Goal: Register for event/course

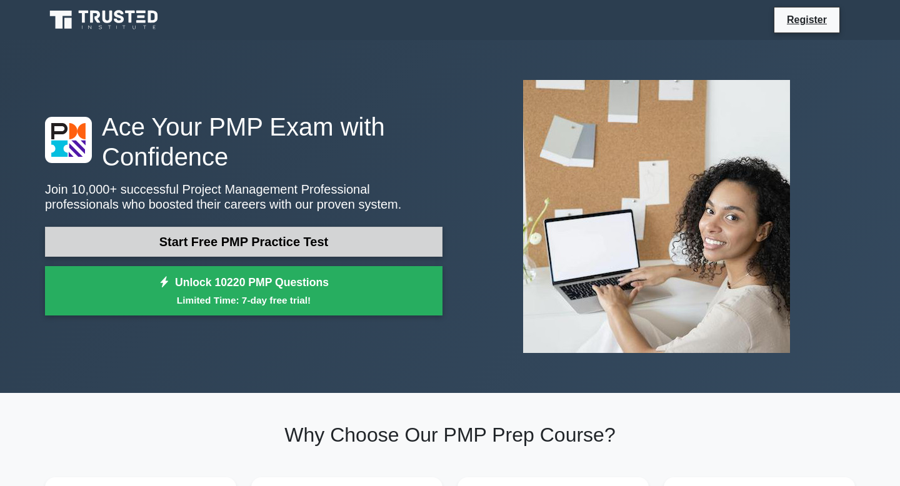
click at [332, 243] on link "Start Free PMP Practice Test" at bounding box center [244, 242] width 398 height 30
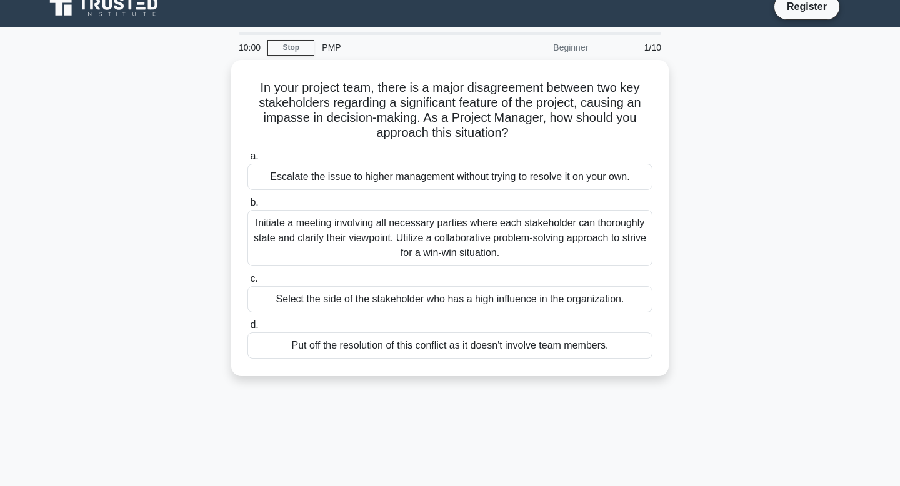
scroll to position [18, 0]
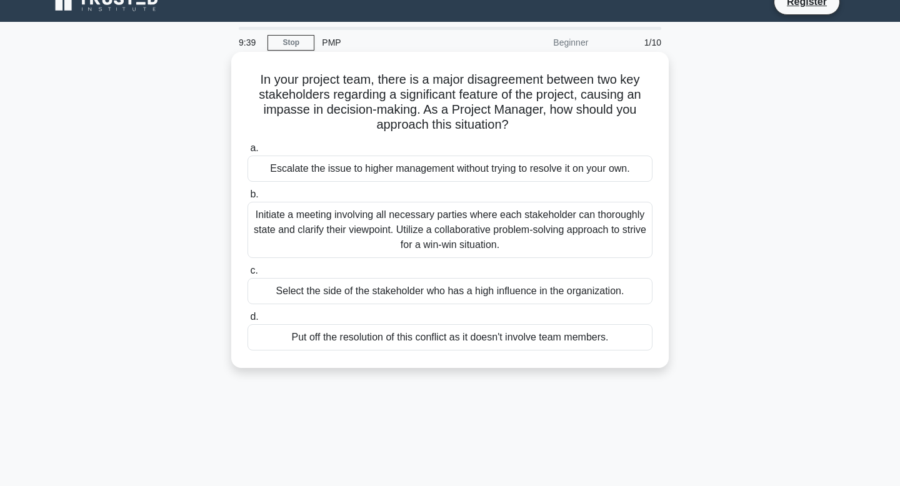
click at [454, 243] on div "Initiate a meeting involving all necessary parties where each stakeholder can t…" at bounding box center [450, 230] width 405 height 56
click at [248, 199] on input "b. Initiate a meeting involving all necessary parties where each stakeholder ca…" at bounding box center [248, 195] width 0 height 8
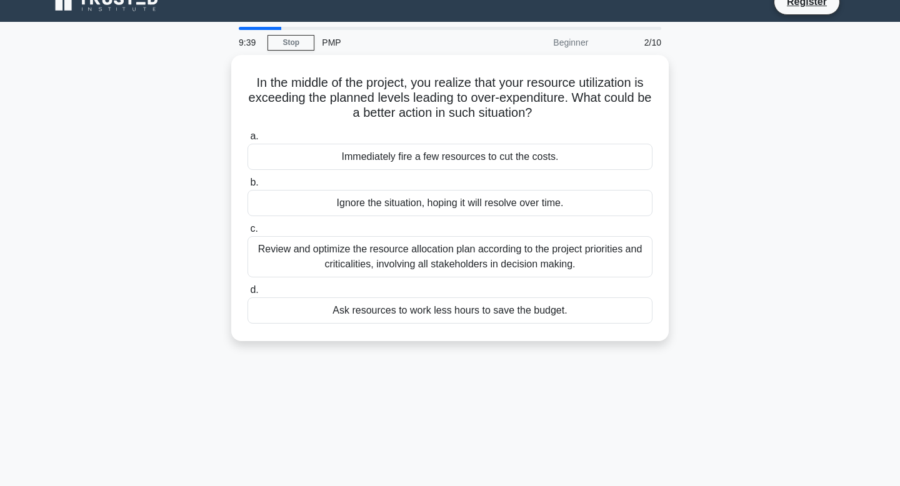
scroll to position [0, 0]
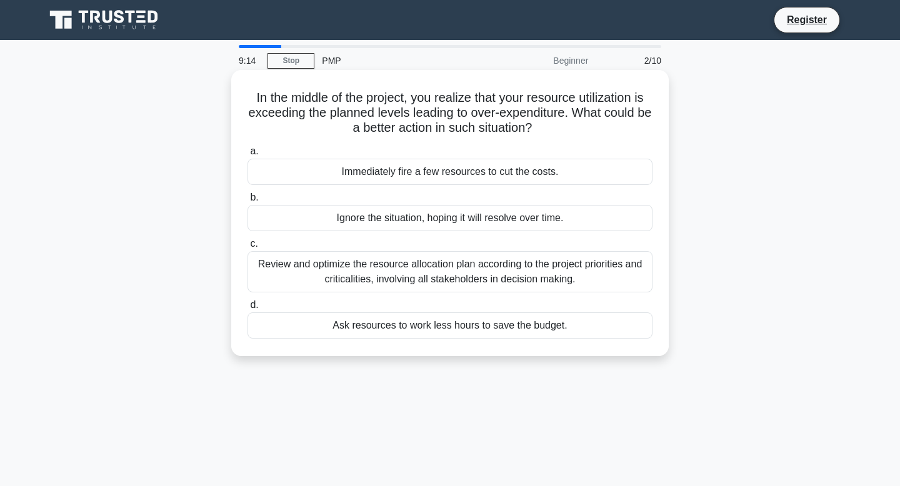
click at [472, 281] on div "Review and optimize the resource allocation plan according to the project prior…" at bounding box center [450, 271] width 405 height 41
click at [248, 248] on input "c. Review and optimize the resource allocation plan according to the project pr…" at bounding box center [248, 244] width 0 height 8
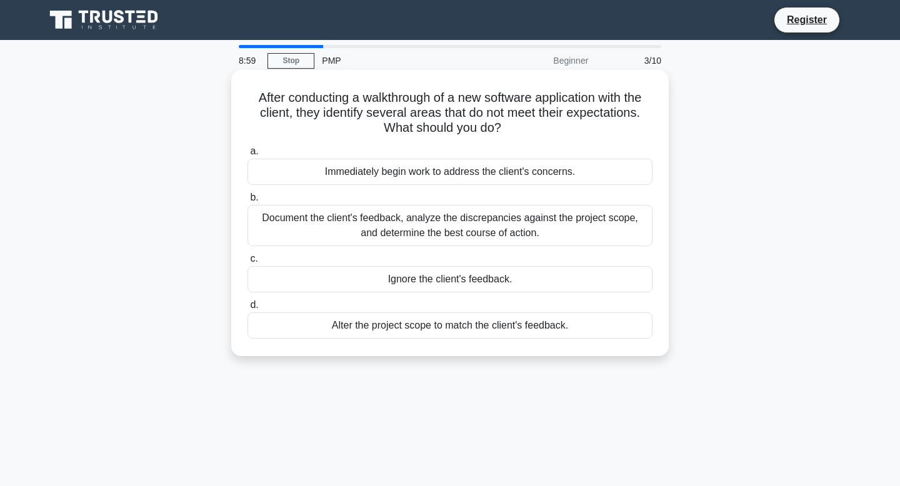
click at [485, 230] on div "Document the client's feedback, analyze the discrepancies against the project s…" at bounding box center [450, 225] width 405 height 41
click at [248, 202] on input "b. Document the client's feedback, analyze the discrepancies against the projec…" at bounding box center [248, 198] width 0 height 8
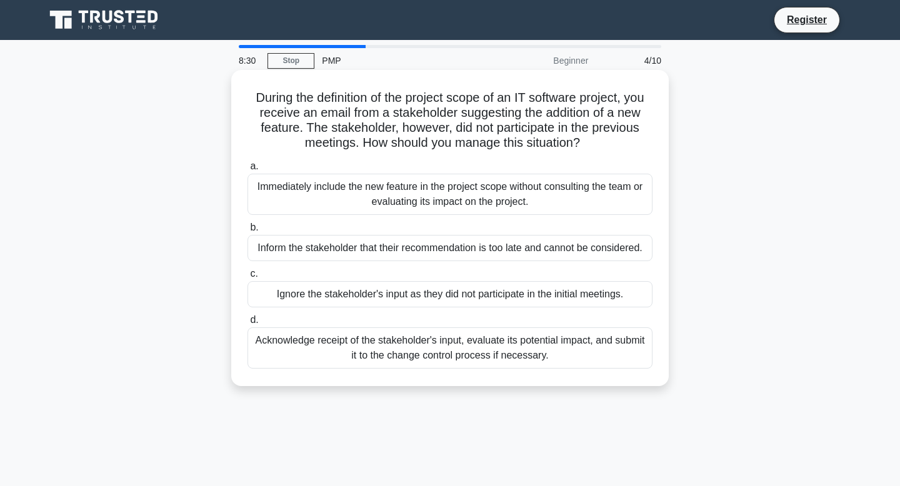
click at [480, 358] on div "Acknowledge receipt of the stakeholder's input, evaluate its potential impact, …" at bounding box center [450, 348] width 405 height 41
click at [248, 324] on input "d. Acknowledge receipt of the stakeholder's input, evaluate its potential impac…" at bounding box center [248, 320] width 0 height 8
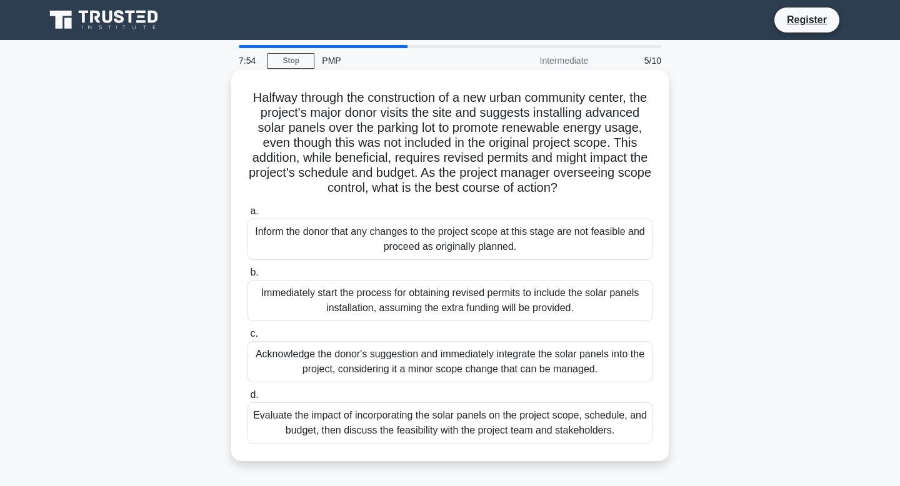
click at [453, 430] on div "Evaluate the impact of incorporating the solar panels on the project scope, sch…" at bounding box center [450, 423] width 405 height 41
click at [248, 399] on input "d. Evaluate the impact of incorporating the solar panels on the project scope, …" at bounding box center [248, 395] width 0 height 8
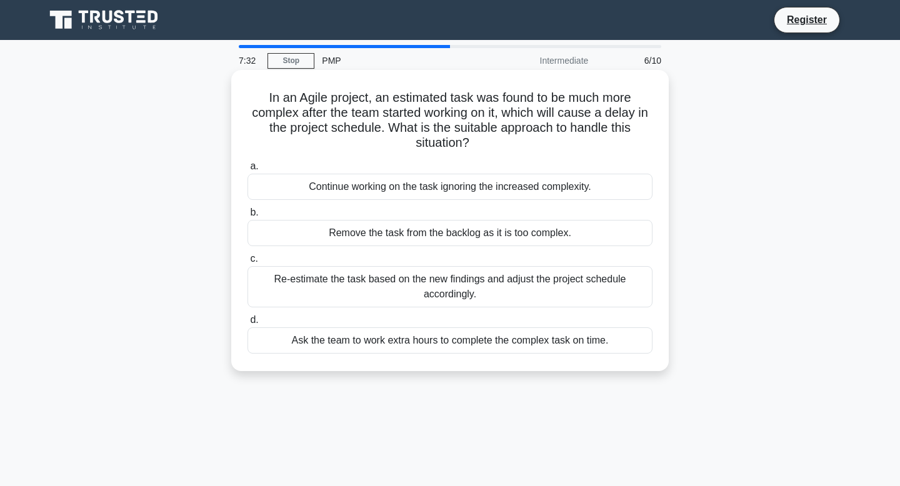
click at [469, 297] on div "Re-estimate the task based on the new findings and adjust the project schedule …" at bounding box center [450, 286] width 405 height 41
click at [248, 263] on input "c. Re-estimate the task based on the new findings and adjust the project schedu…" at bounding box center [248, 259] width 0 height 8
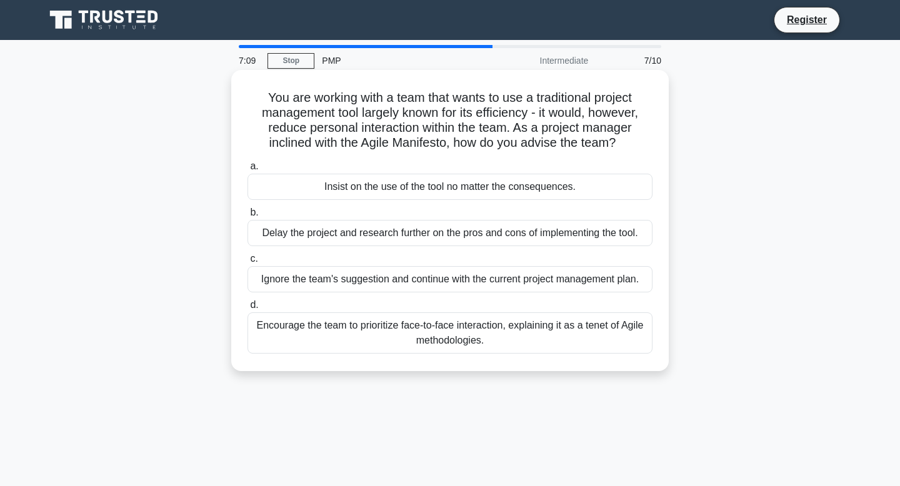
click at [505, 344] on div "Encourage the team to prioritize face-to-face interaction, explaining it as a t…" at bounding box center [450, 333] width 405 height 41
click at [248, 309] on input "d. Encourage the team to prioritize face-to-face interaction, explaining it as …" at bounding box center [248, 305] width 0 height 8
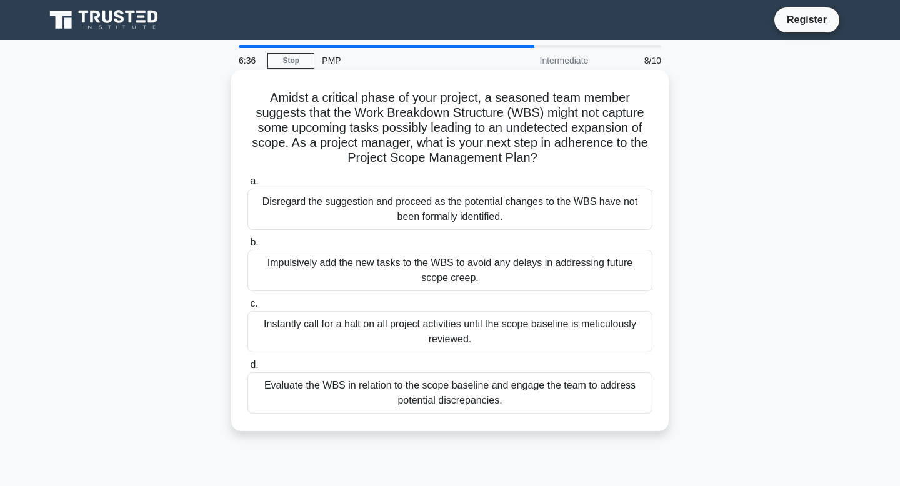
click at [474, 399] on div "Evaluate the WBS in relation to the scope baseline and engage the team to addre…" at bounding box center [450, 393] width 405 height 41
click at [248, 369] on input "d. Evaluate the WBS in relation to the scope baseline and engage the team to ad…" at bounding box center [248, 365] width 0 height 8
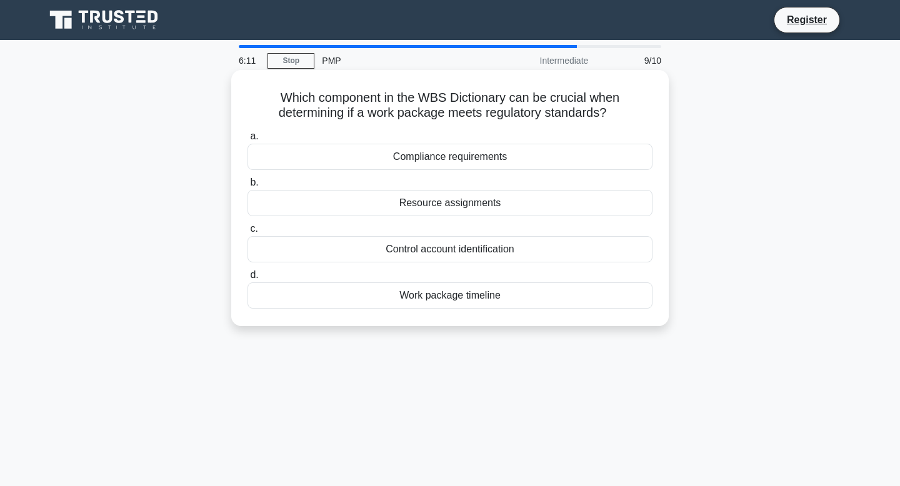
click at [412, 162] on div "Compliance requirements" at bounding box center [450, 157] width 405 height 26
click at [248, 141] on input "a. Compliance requirements" at bounding box center [248, 137] width 0 height 8
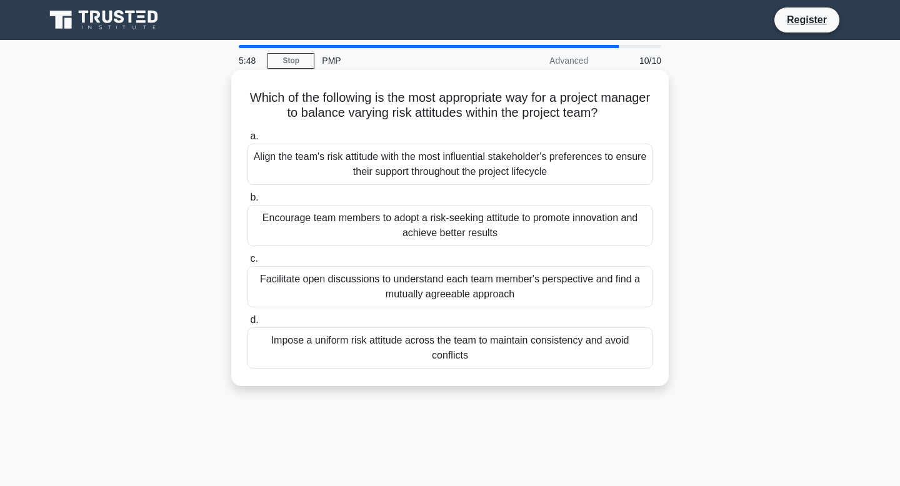
click at [539, 294] on div "Facilitate open discussions to understand each team member's perspective and fi…" at bounding box center [450, 286] width 405 height 41
click at [248, 263] on input "c. Facilitate open discussions to understand each team member's perspective and…" at bounding box center [248, 259] width 0 height 8
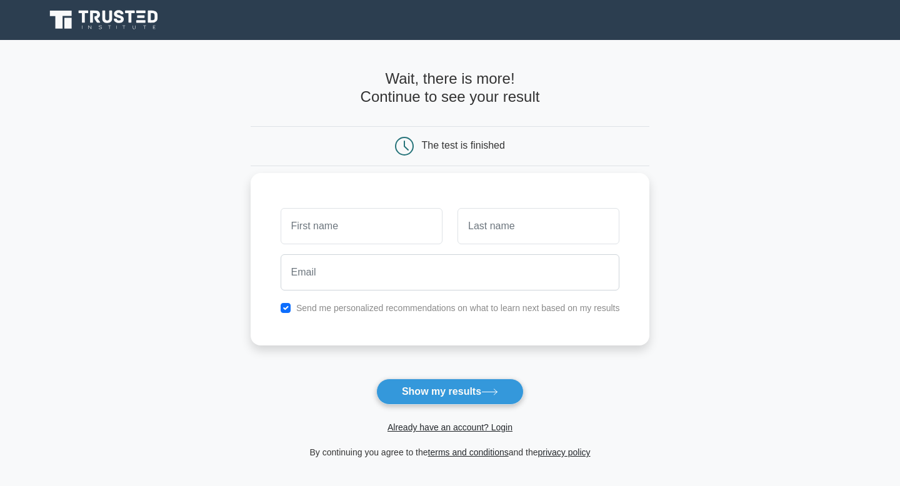
click at [383, 223] on input "text" at bounding box center [362, 226] width 162 height 36
type input "Tariro"
click at [463, 241] on input "text" at bounding box center [539, 226] width 162 height 36
type input "Munenga"
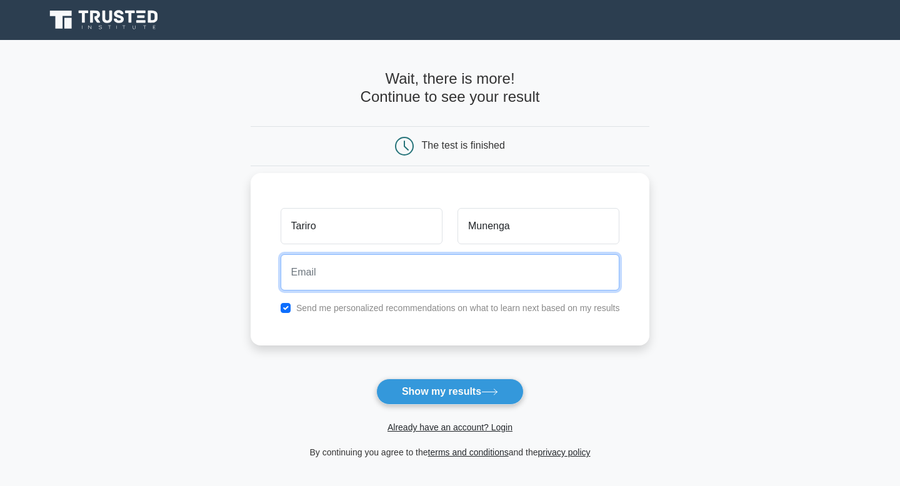
click at [451, 274] on input "email" at bounding box center [450, 272] width 339 height 36
type input "tarirovmunenga@gmail.com"
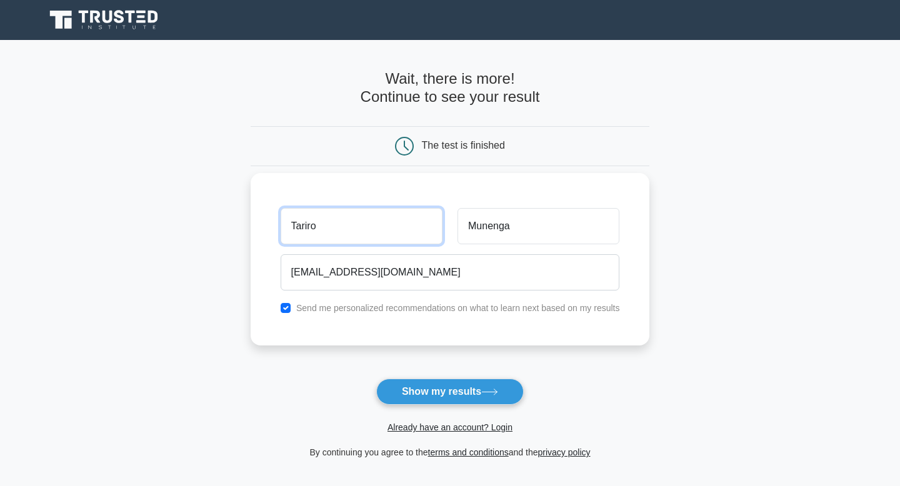
click at [366, 229] on input "Tariro" at bounding box center [362, 226] width 162 height 36
type input "T"
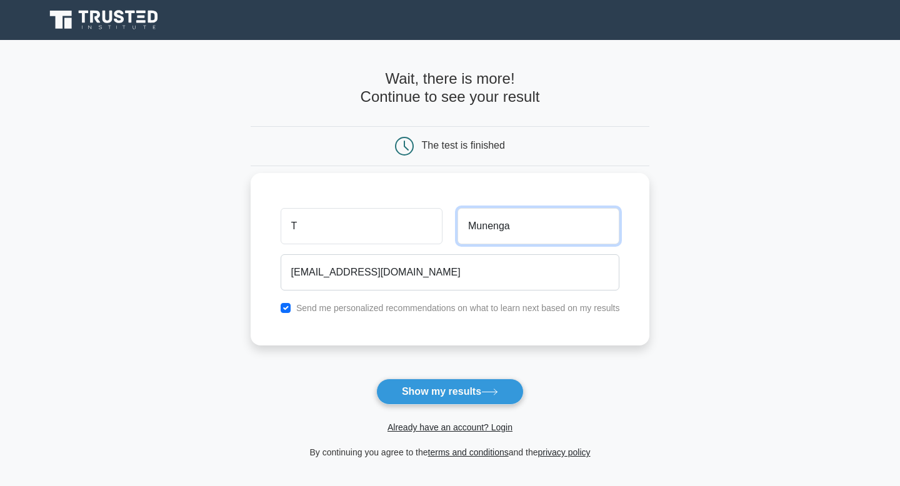
click at [505, 223] on input "Munenga" at bounding box center [539, 226] width 162 height 36
type input "M"
click at [474, 310] on label "Send me personalized recommendations on what to learn next based on my results" at bounding box center [458, 308] width 324 height 10
click at [458, 303] on label "Send me personalized recommendations on what to learn next based on my results" at bounding box center [458, 308] width 324 height 10
click at [286, 306] on input "checkbox" at bounding box center [286, 308] width 10 height 10
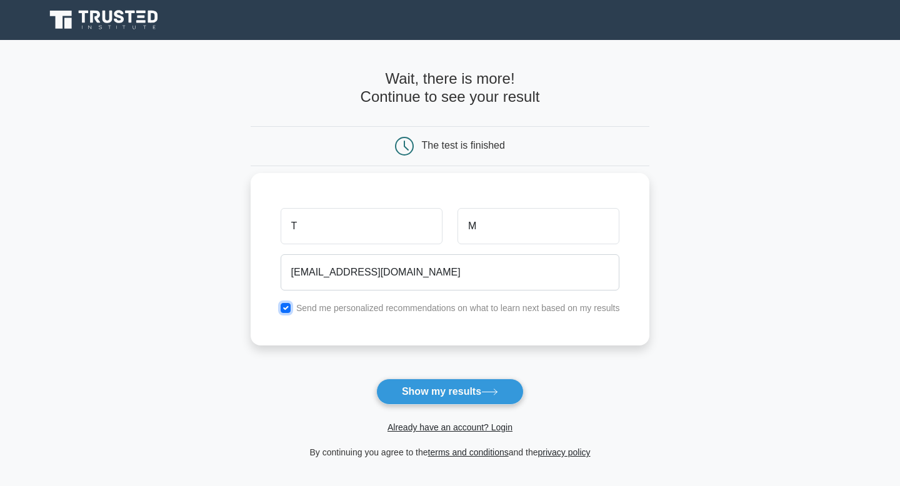
checkbox input "false"
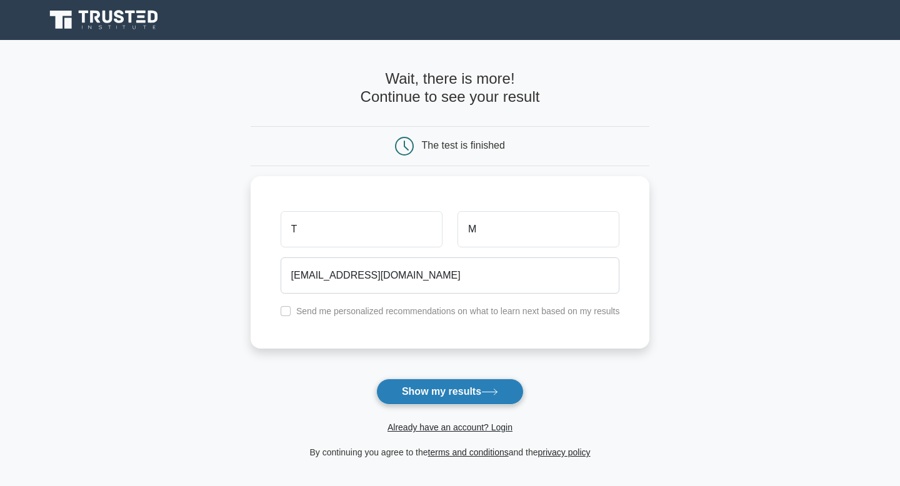
click at [415, 391] on button "Show my results" at bounding box center [450, 392] width 148 height 26
